Goal: Find specific page/section: Find specific page/section

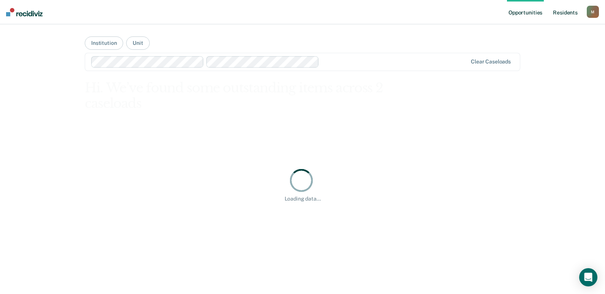
click at [556, 14] on link "Resident s" at bounding box center [566, 12] width 28 height 24
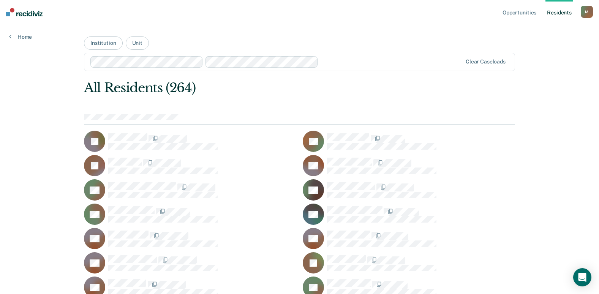
scroll to position [1645, 0]
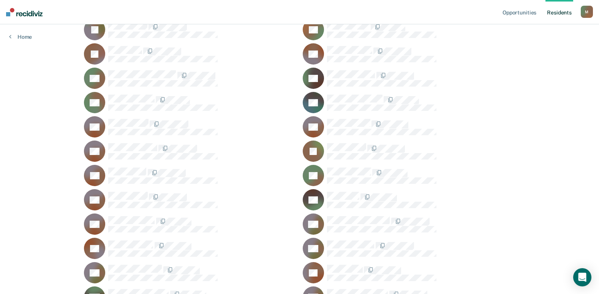
scroll to position [1499, 0]
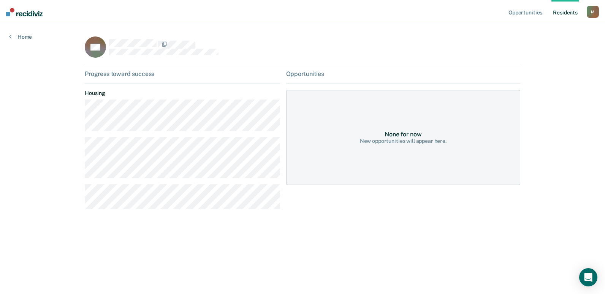
click at [138, 97] on dl "Housing" at bounding box center [182, 110] width 195 height 41
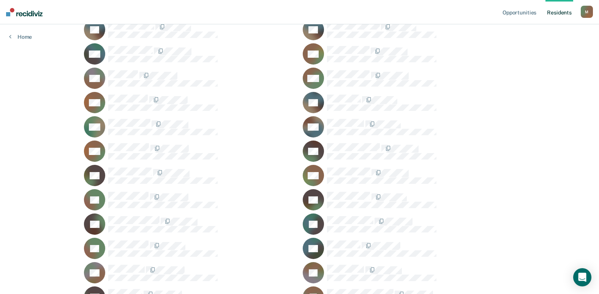
scroll to position [1742, 0]
